Goal: Transaction & Acquisition: Subscribe to service/newsletter

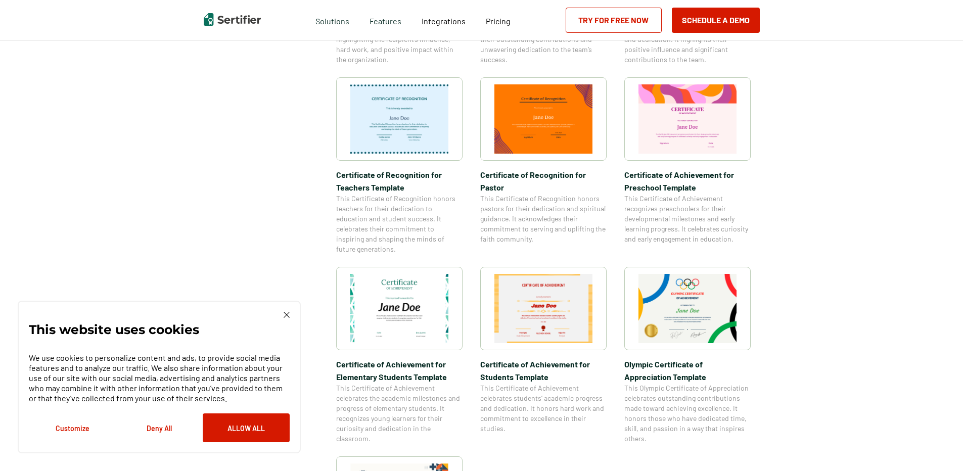
scroll to position [657, 0]
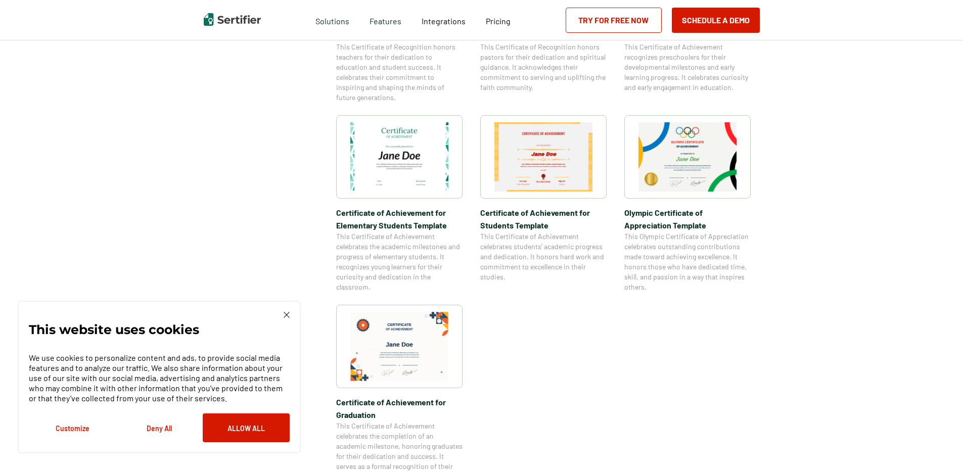
click at [284, 316] on img at bounding box center [287, 315] width 6 height 6
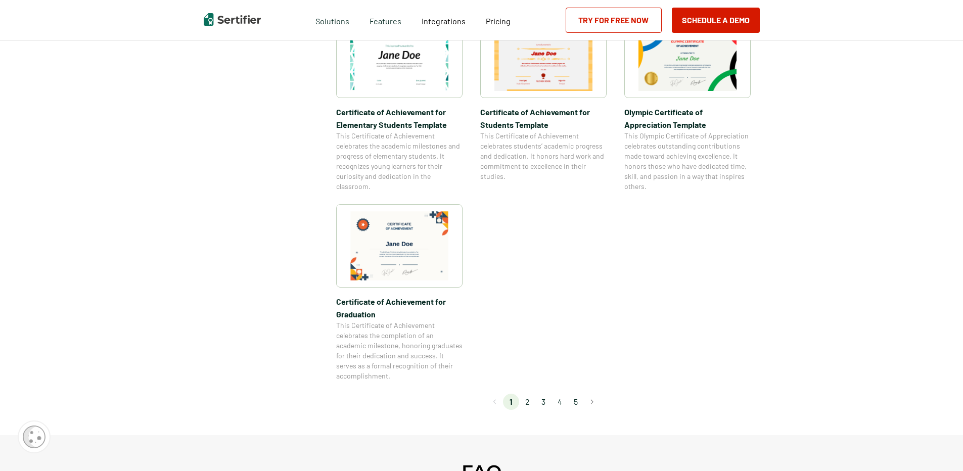
scroll to position [758, 0]
click at [527, 399] on li "2" at bounding box center [527, 401] width 16 height 16
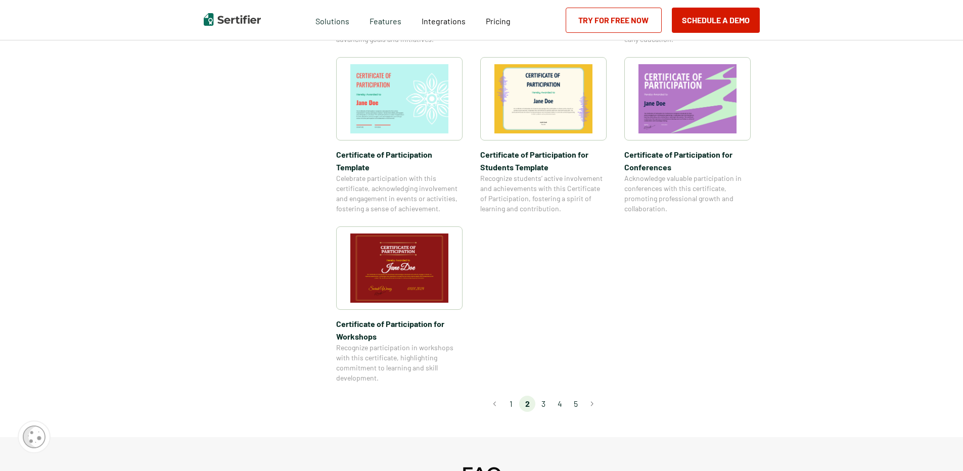
click at [549, 396] on li "3" at bounding box center [543, 404] width 16 height 16
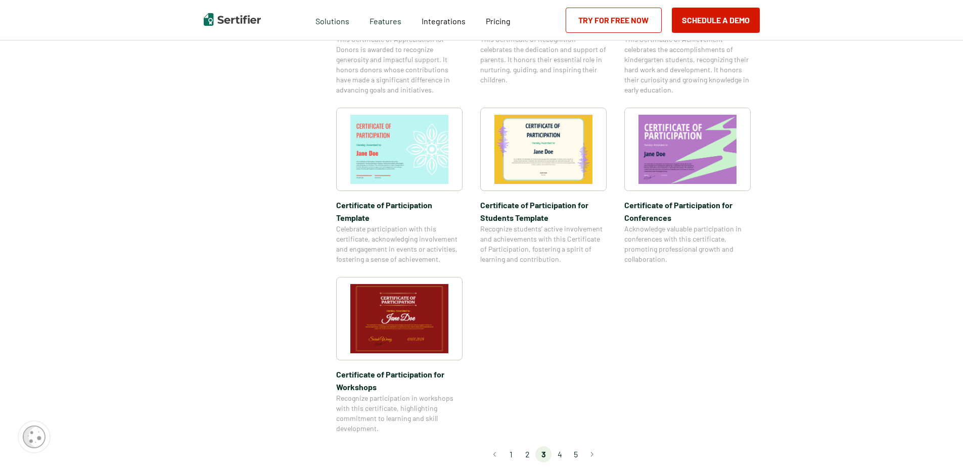
click at [548, 370] on div "Certificate Templates Category Achievement Recognition Participation Completion…" at bounding box center [481, 328] width 963 height 2037
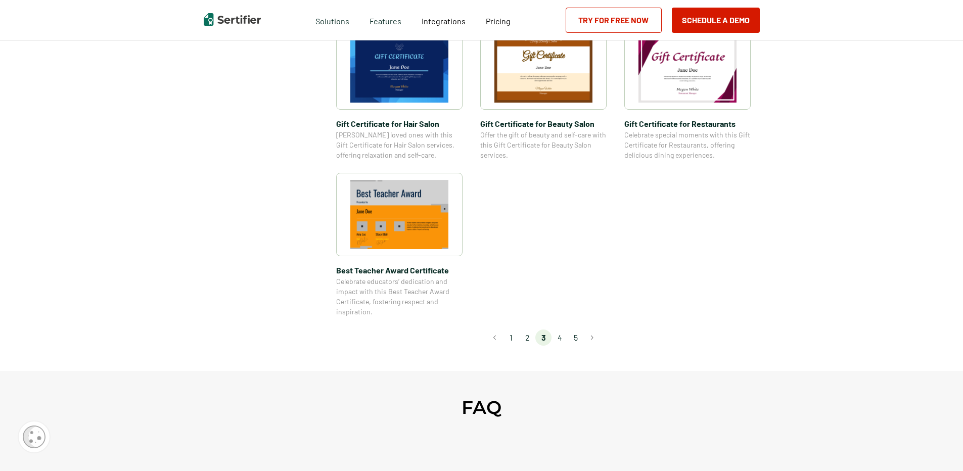
scroll to position [708, 0]
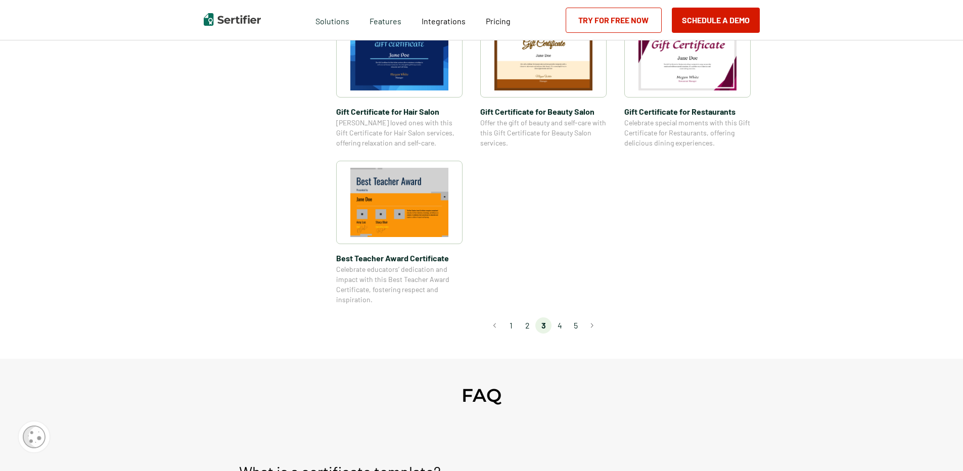
click at [558, 326] on li "4" at bounding box center [560, 326] width 16 height 16
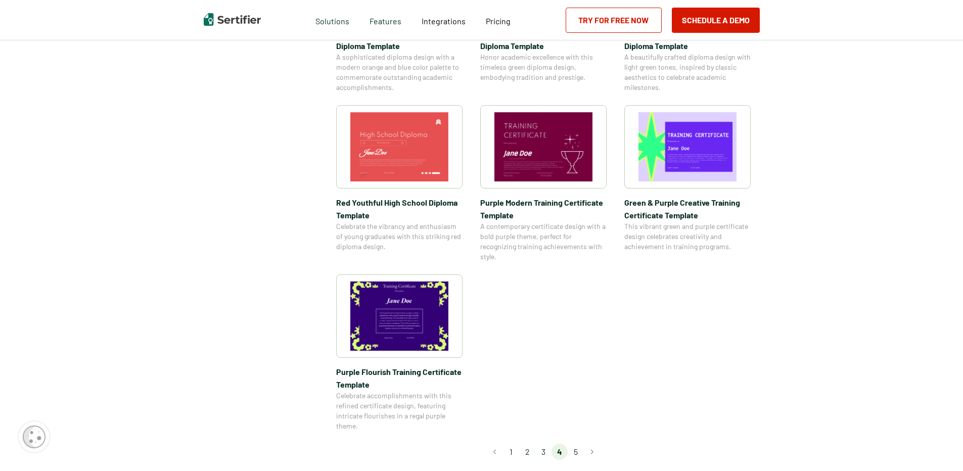
scroll to position [809, 0]
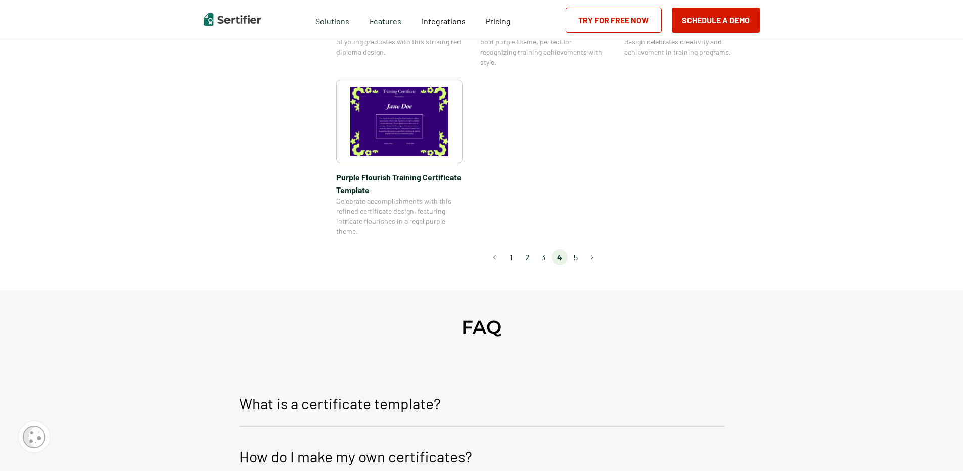
click at [573, 258] on li "5" at bounding box center [576, 257] width 16 height 16
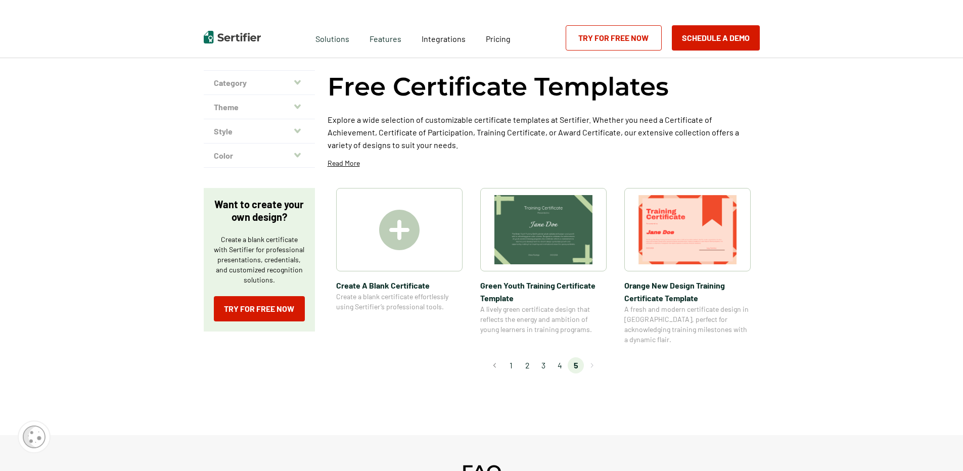
scroll to position [0, 0]
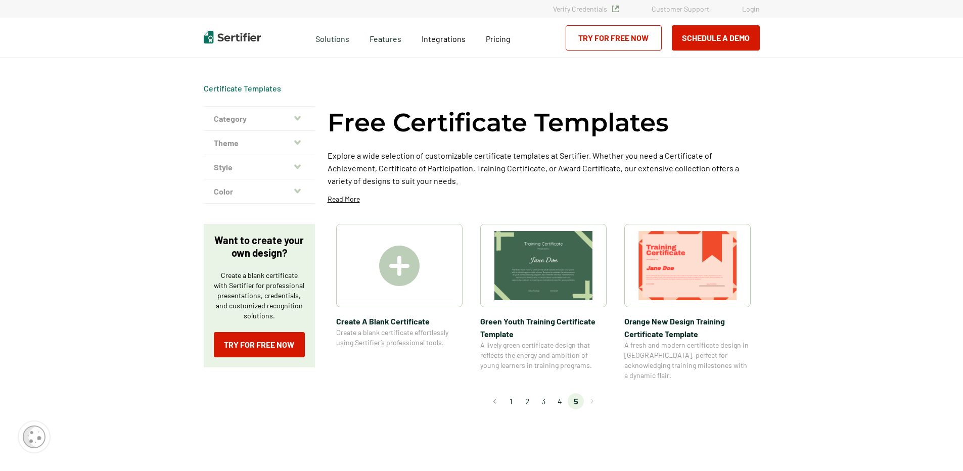
click at [562, 393] on li "4" at bounding box center [560, 401] width 16 height 16
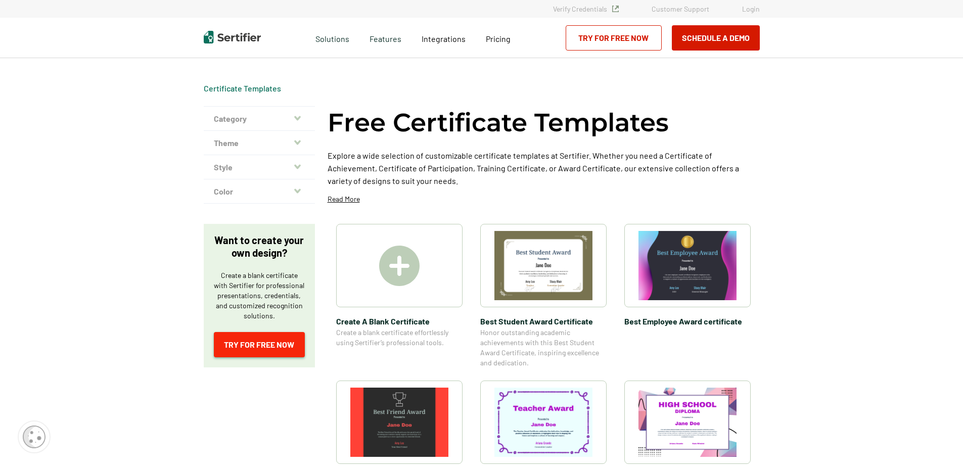
click at [270, 336] on link "Try for Free Now" at bounding box center [259, 344] width 91 height 25
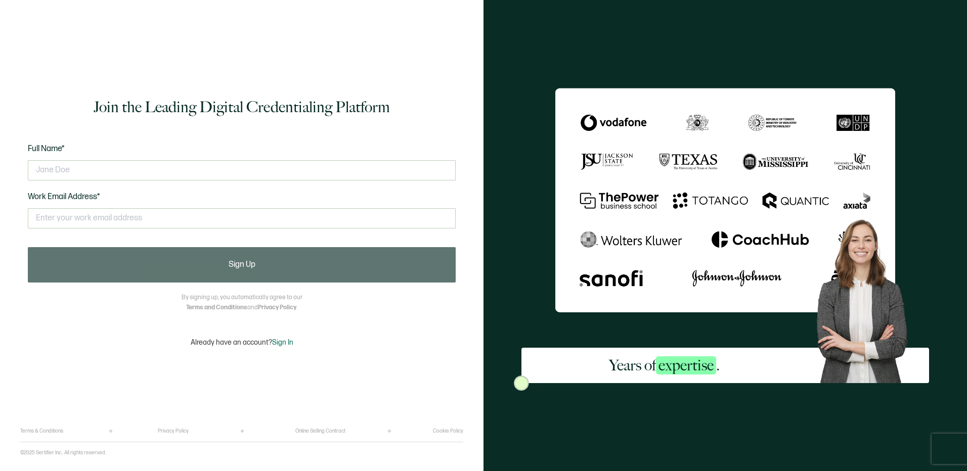
click at [208, 182] on div at bounding box center [242, 170] width 428 height 30
click at [207, 178] on input "text" at bounding box center [242, 170] width 428 height 20
click at [206, 177] on input "text" at bounding box center [242, 170] width 428 height 20
click at [198, 165] on input "text" at bounding box center [242, 170] width 428 height 20
click at [199, 165] on input "text" at bounding box center [242, 170] width 428 height 20
